Goal: Task Accomplishment & Management: Complete application form

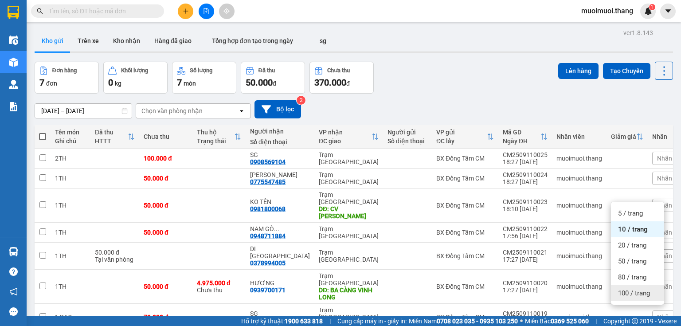
click at [621, 292] on span "100 / trang" at bounding box center [634, 293] width 32 height 9
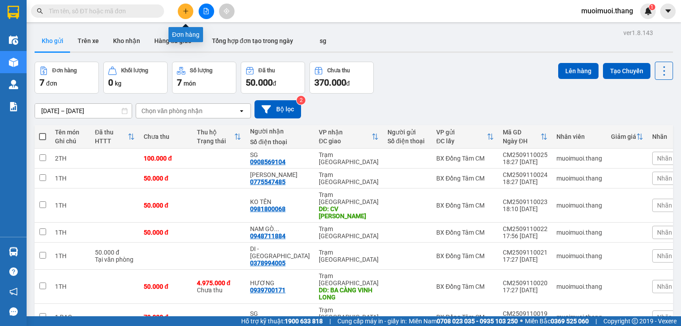
click at [184, 14] on button at bounding box center [186, 12] width 16 height 16
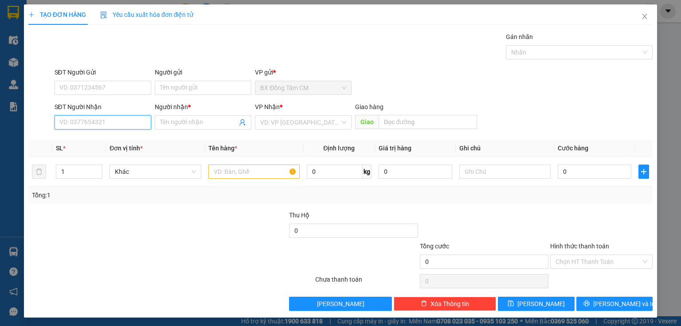
click at [105, 121] on input "SĐT Người Nhận" at bounding box center [103, 122] width 97 height 14
type input "0333695167"
click at [177, 122] on input "Người nhận *" at bounding box center [198, 123] width 77 height 10
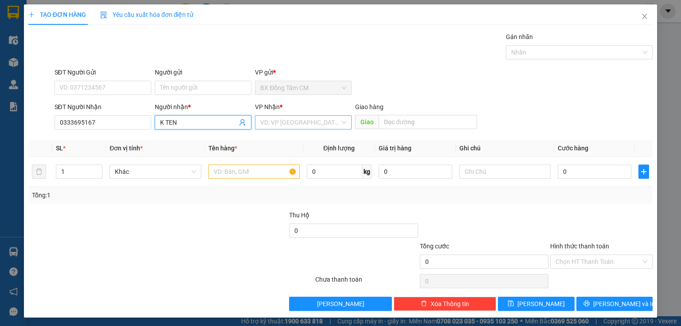
type input "K TEN"
click at [263, 122] on input "search" at bounding box center [300, 122] width 80 height 13
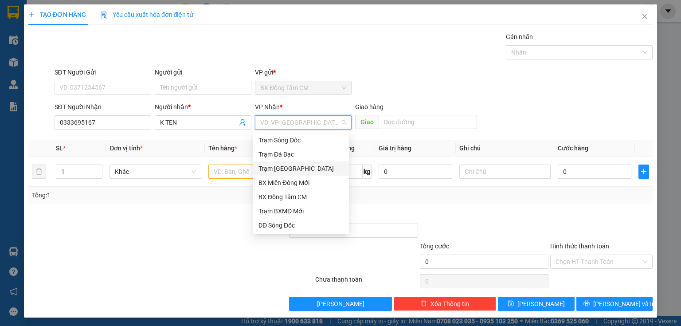
click at [277, 170] on div "Trạm [GEOGRAPHIC_DATA]" at bounding box center [301, 169] width 85 height 10
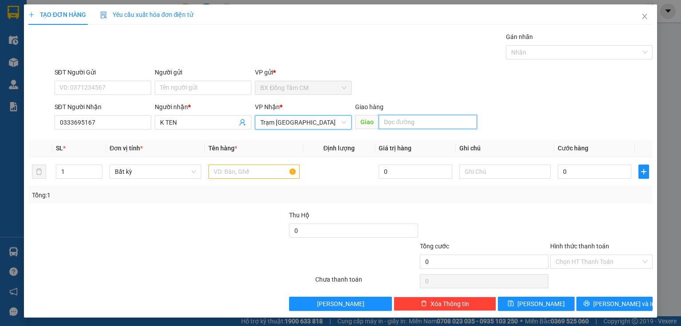
click at [383, 120] on input "text" at bounding box center [428, 122] width 98 height 14
type input "HUONG LO 2"
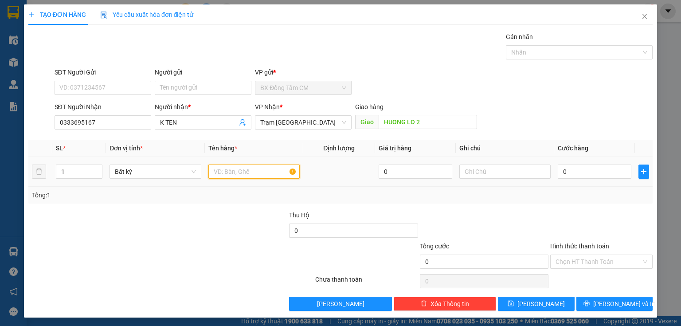
click at [266, 171] on input "text" at bounding box center [253, 172] width 91 height 14
type input "1 HO SO"
click at [566, 172] on input "0" at bounding box center [595, 172] width 74 height 14
type input "4"
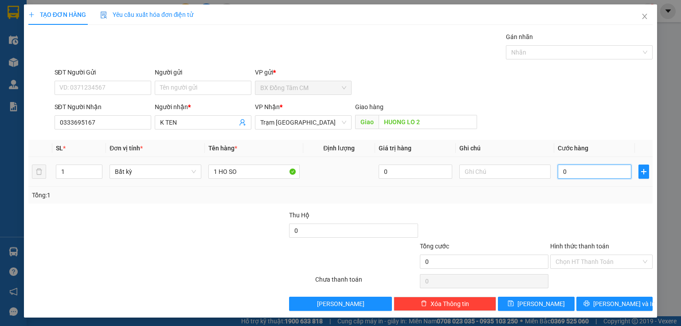
type input "4"
type input "40"
type input "400"
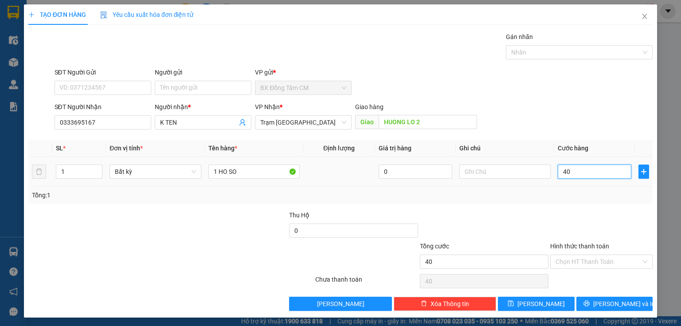
type input "400"
type input "4.000"
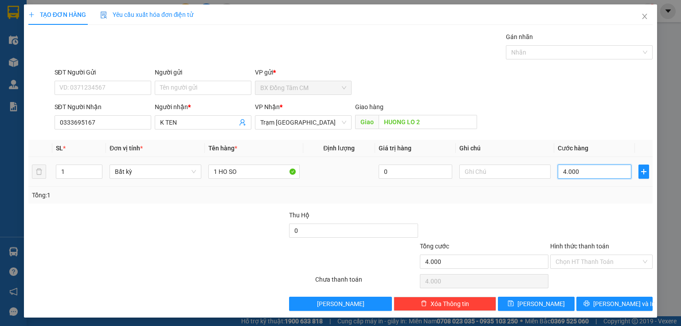
type input "40.000"
click at [591, 258] on input "Hình thức thanh toán" at bounding box center [599, 261] width 86 height 13
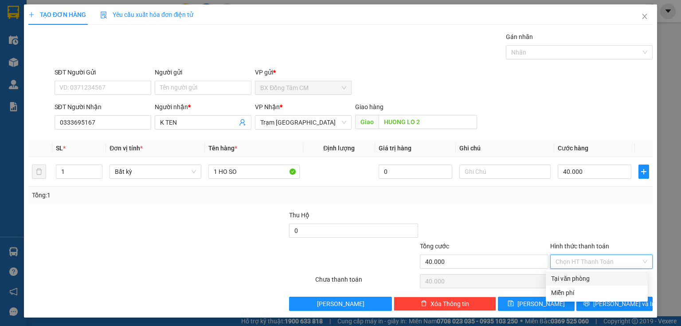
click at [578, 280] on div "Tại văn phòng" at bounding box center [596, 279] width 91 height 10
type input "0"
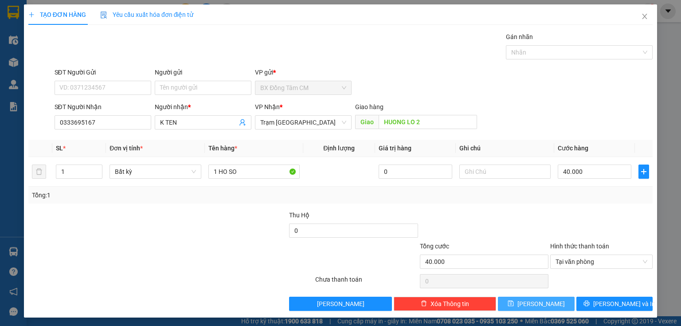
click at [514, 301] on icon "save" at bounding box center [511, 304] width 6 height 6
type input "0"
